Goal: Information Seeking & Learning: Understand process/instructions

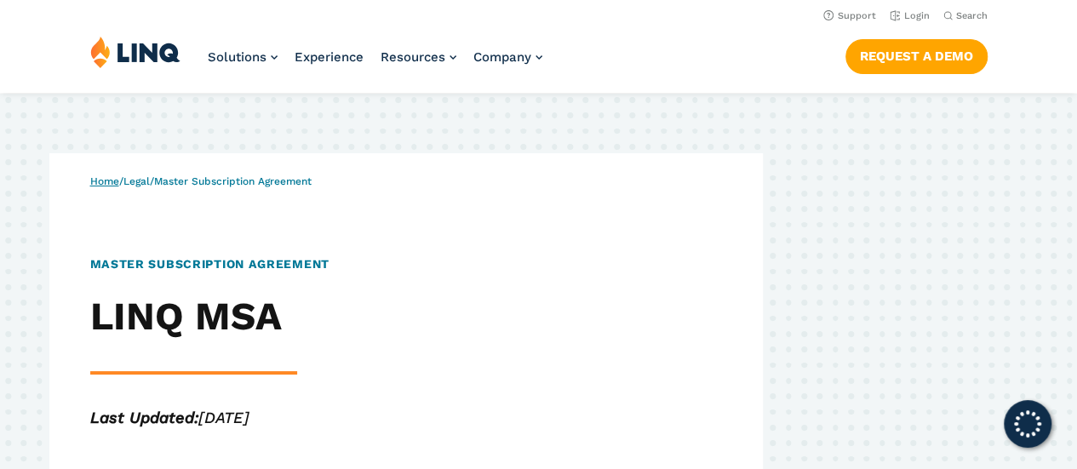
click at [91, 186] on link "Home" at bounding box center [104, 181] width 29 height 12
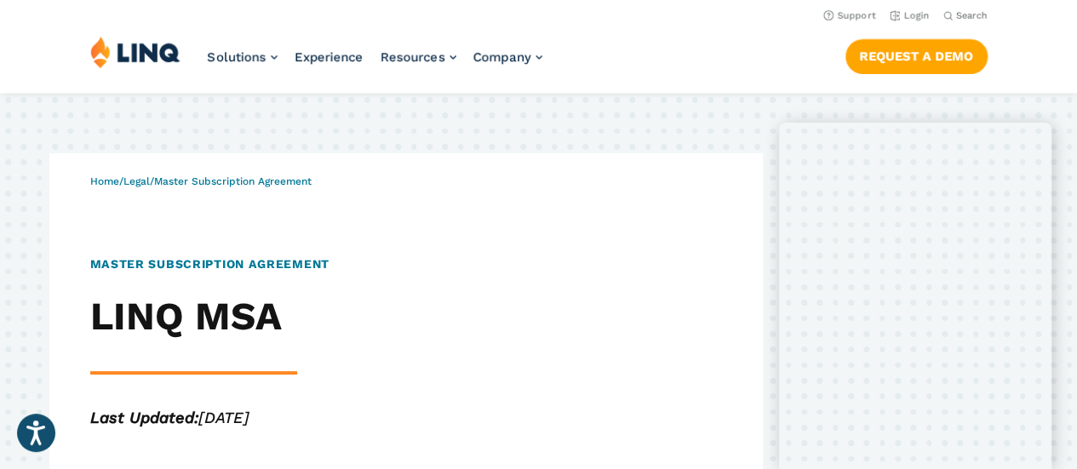
click at [152, 189] on div "Home / Legal / Master Subscription Agreement Master Subscription Agreement LINQ…" at bounding box center [426, 325] width 673 height 345
click at [150, 186] on link "Legal" at bounding box center [136, 181] width 26 height 12
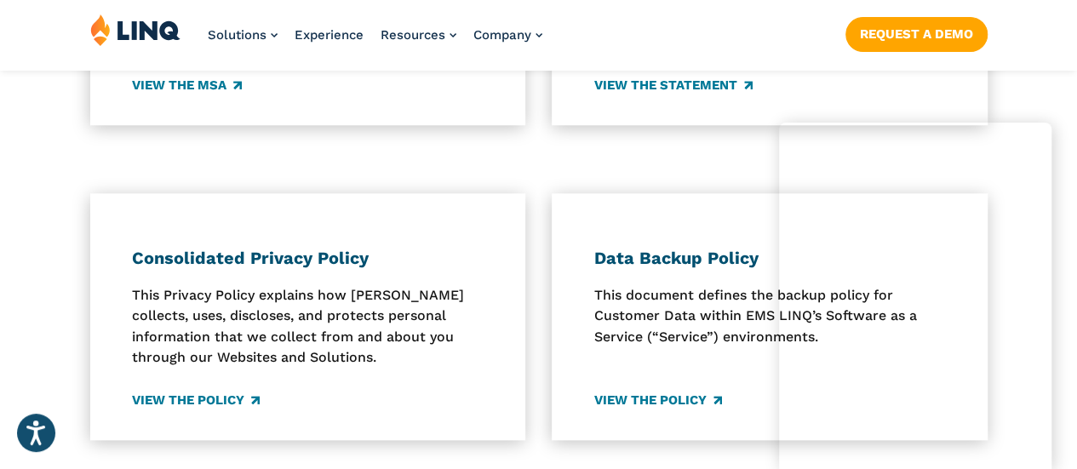
scroll to position [797, 0]
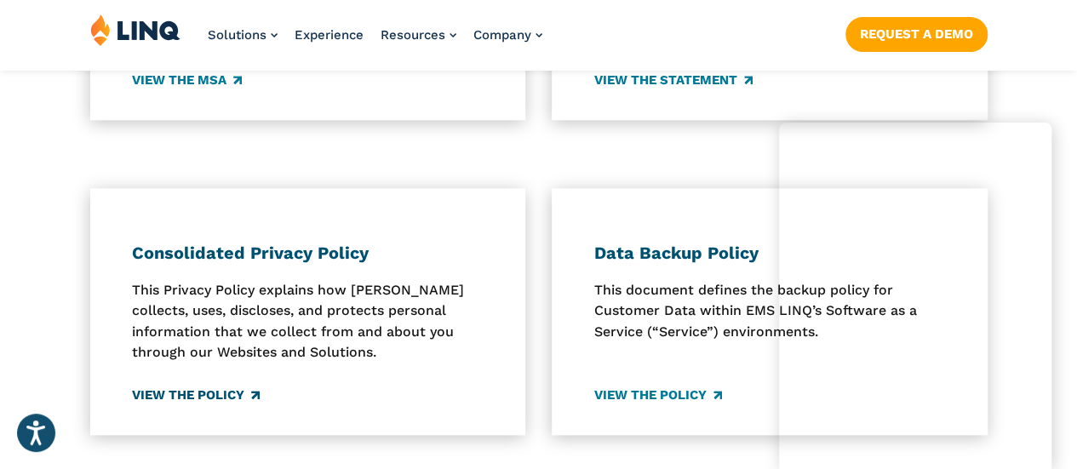
click at [215, 398] on link "View the Policy" at bounding box center [196, 395] width 128 height 19
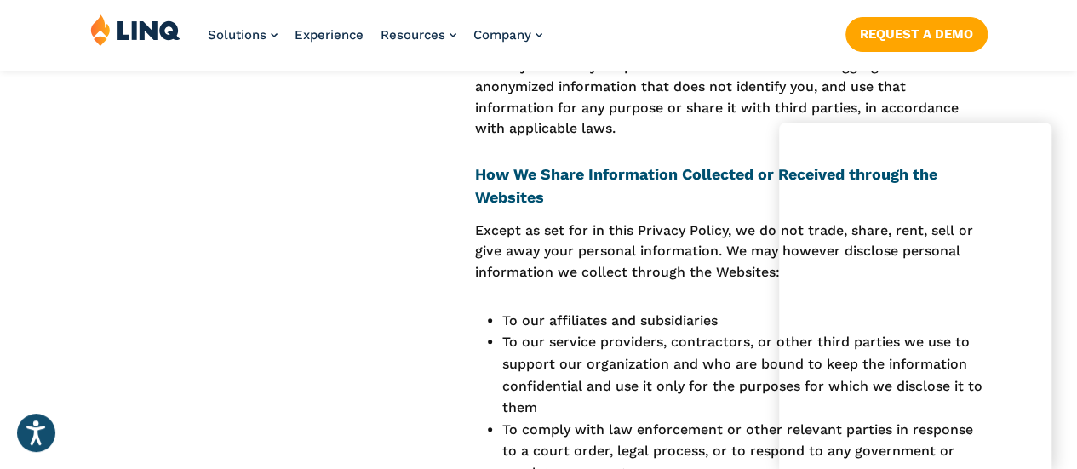
scroll to position [3383, 0]
